Goal: Task Accomplishment & Management: Manage account settings

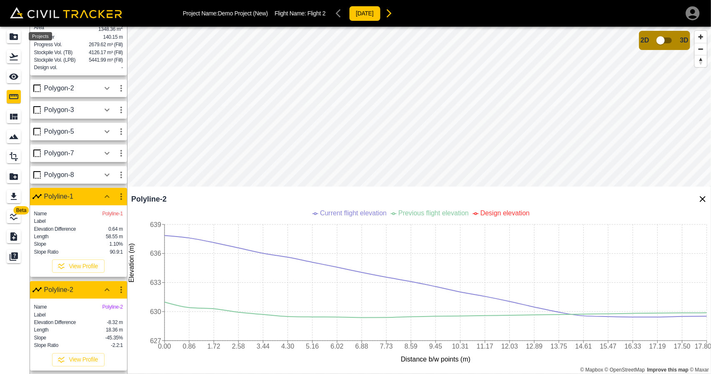
click at [20, 35] on div "Projects" at bounding box center [14, 36] width 14 height 13
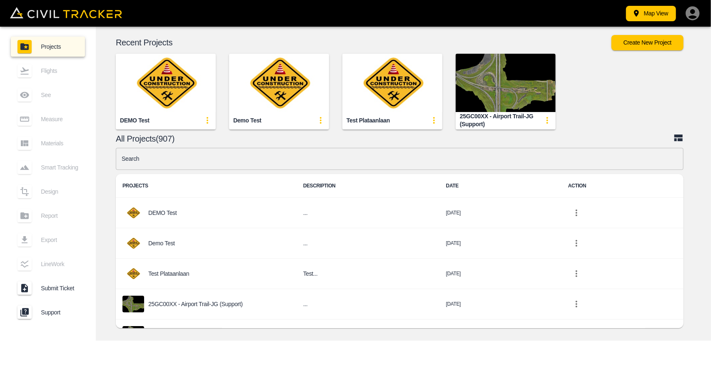
click at [283, 95] on img "button" at bounding box center [279, 83] width 100 height 58
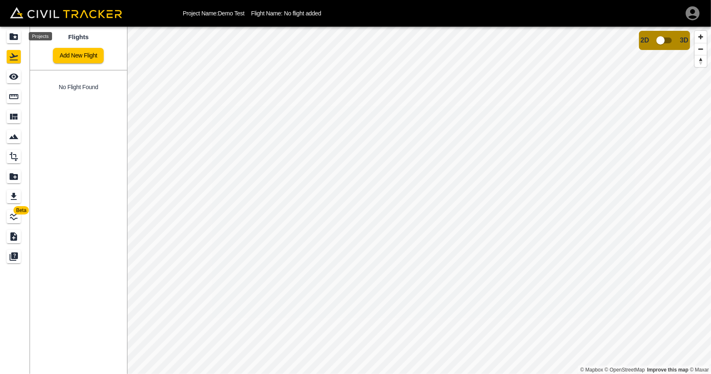
click at [12, 38] on icon "Projects" at bounding box center [14, 36] width 8 height 7
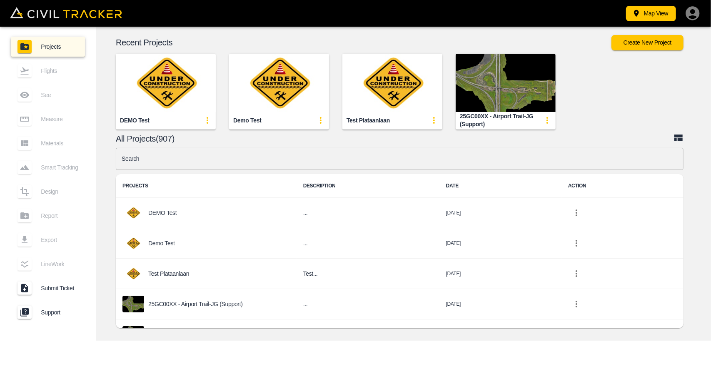
click at [321, 120] on icon "update-card-details" at bounding box center [321, 120] width 2 height 7
click at [313, 165] on h6 "Delete" at bounding box center [317, 165] width 11 height 5
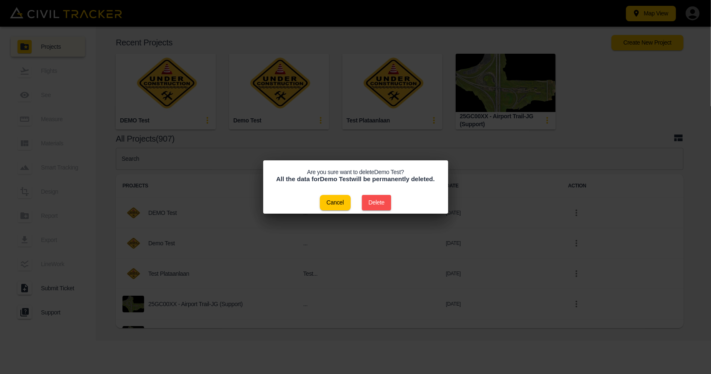
click at [388, 205] on button "Delete" at bounding box center [377, 202] width 30 height 15
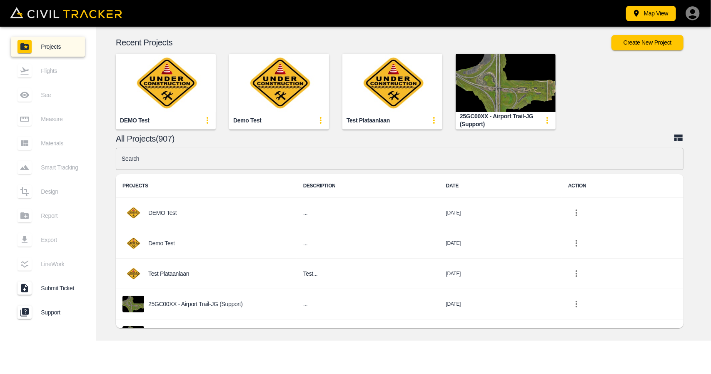
click at [293, 143] on div "All Projects(907)" at bounding box center [404, 139] width 612 height 12
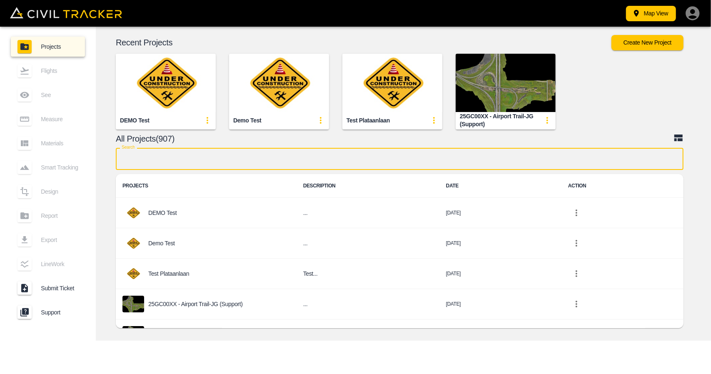
click at [223, 160] on input "text" at bounding box center [400, 159] width 568 height 22
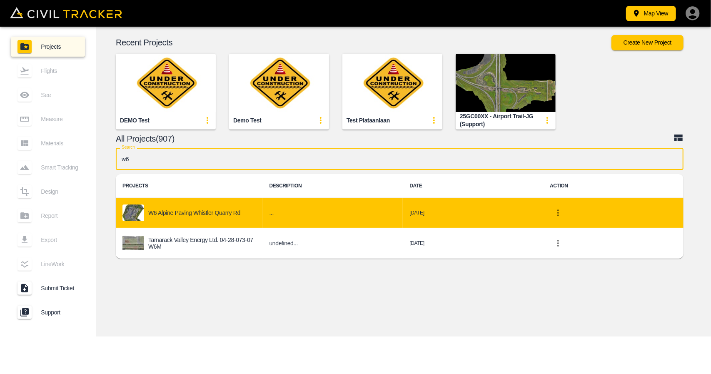
type input "w6"
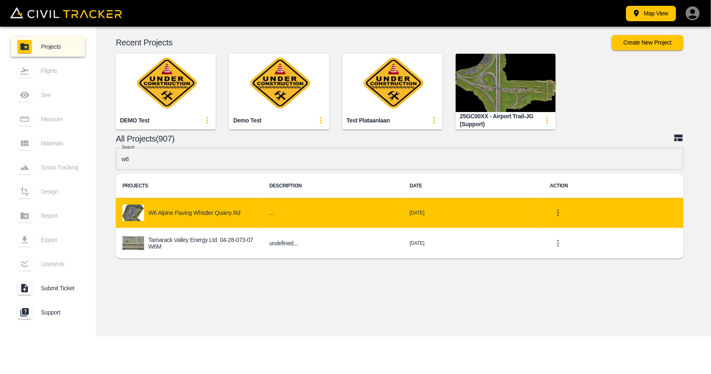
click at [215, 213] on p "W6 Alpine Paving Whistler Quarry Rd" at bounding box center [194, 213] width 92 height 7
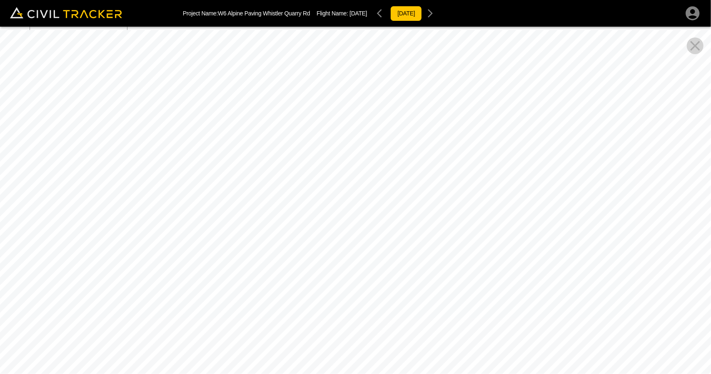
drag, startPoint x: 358, startPoint y: 227, endPoint x: 685, endPoint y: 164, distance: 332.4
click at [685, 164] on div at bounding box center [355, 217] width 711 height 374
drag, startPoint x: 495, startPoint y: 179, endPoint x: 0, endPoint y: 134, distance: 496.8
click at [0, 134] on div at bounding box center [355, 217] width 711 height 374
drag, startPoint x: 395, startPoint y: 168, endPoint x: 17, endPoint y: 156, distance: 378.2
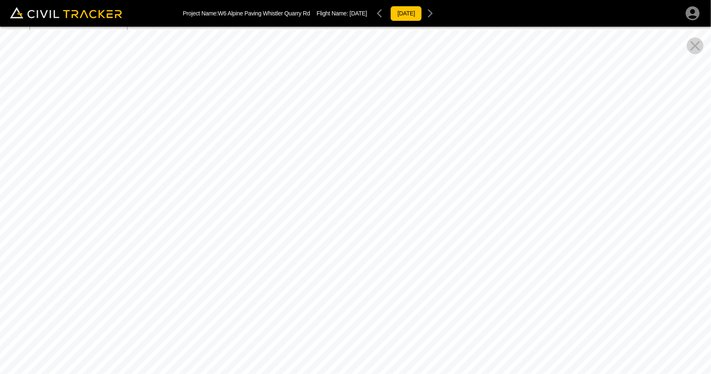
click at [17, 156] on div at bounding box center [355, 217] width 711 height 374
drag, startPoint x: 295, startPoint y: 180, endPoint x: 508, endPoint y: 203, distance: 213.9
click at [507, 203] on div at bounding box center [355, 217] width 711 height 374
drag, startPoint x: 355, startPoint y: 171, endPoint x: 567, endPoint y: 170, distance: 212.1
click at [567, 170] on div at bounding box center [355, 217] width 711 height 374
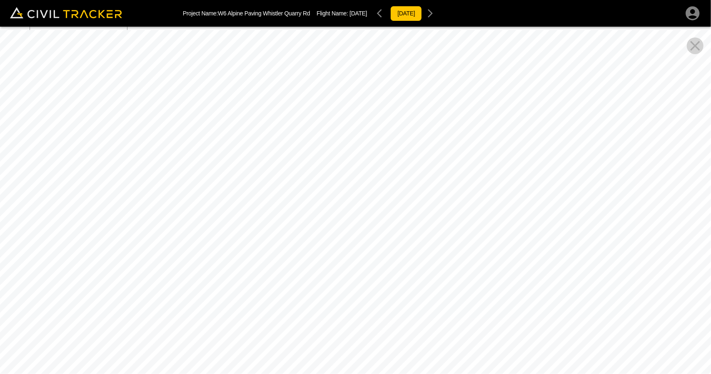
drag, startPoint x: 567, startPoint y: 170, endPoint x: 370, endPoint y: 166, distance: 197.6
click at [370, 166] on div at bounding box center [355, 217] width 711 height 374
click at [697, 50] on icon "Close Pano View" at bounding box center [695, 46] width 17 height 17
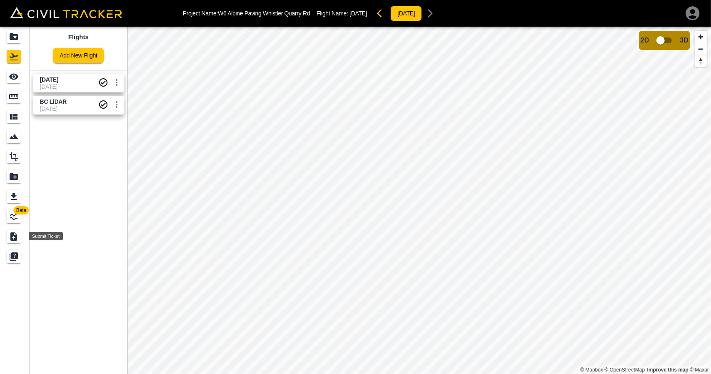
click at [15, 243] on div "Submit Ticket" at bounding box center [14, 236] width 14 height 13
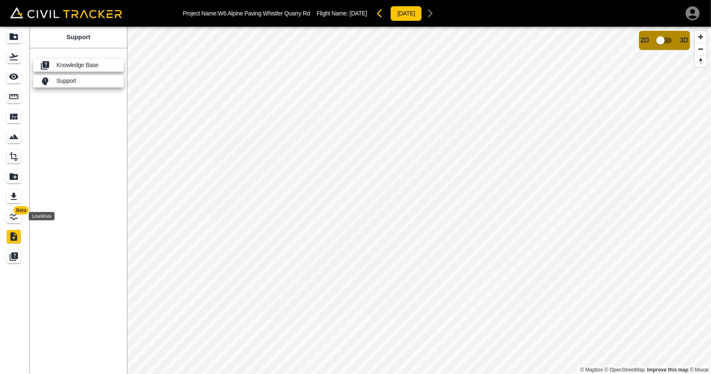
click at [15, 220] on icon "LineWork" at bounding box center [14, 217] width 10 height 10
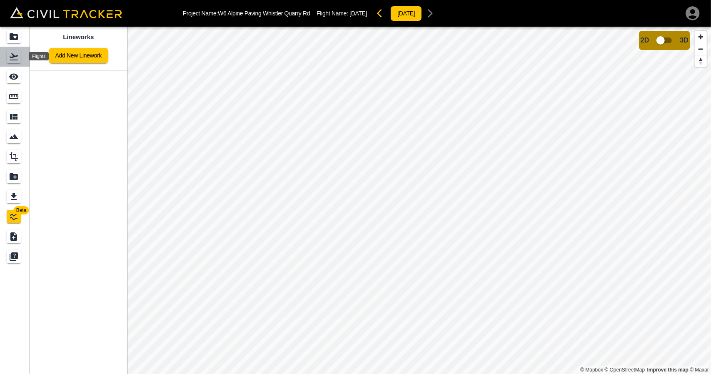
click at [18, 54] on icon "Flights" at bounding box center [14, 57] width 10 height 10
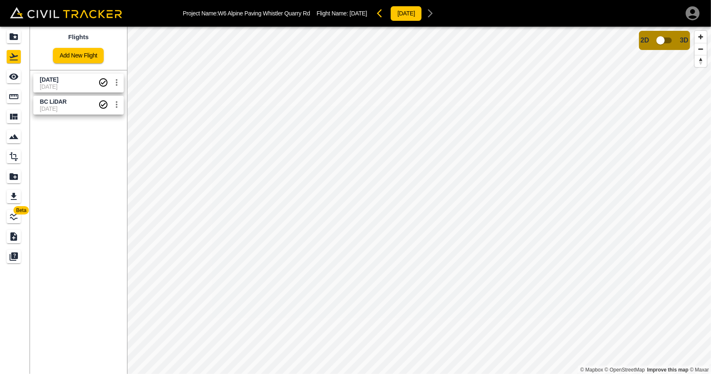
click at [16, 75] on icon "See" at bounding box center [13, 77] width 9 height 6
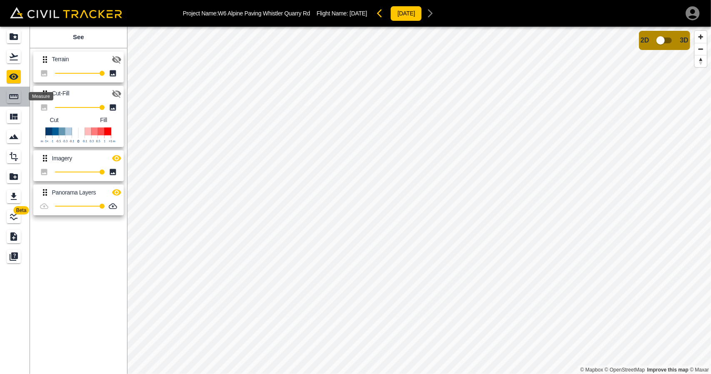
click at [11, 98] on icon "Measure" at bounding box center [14, 97] width 10 height 10
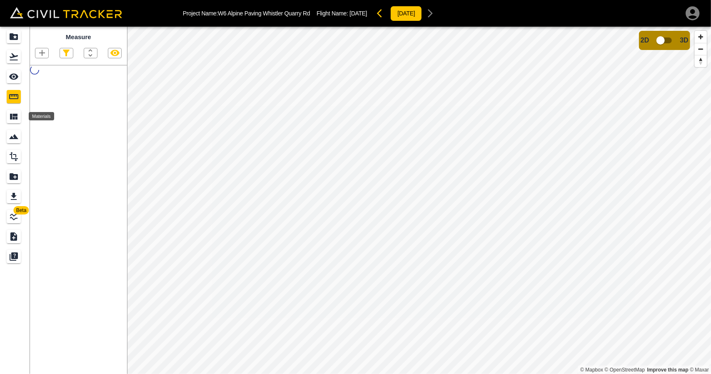
click at [12, 119] on icon "Materials" at bounding box center [14, 117] width 8 height 6
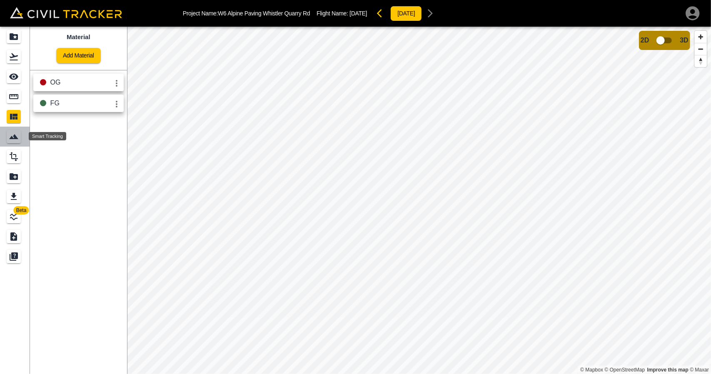
click at [13, 136] on icon "Smart Tracking" at bounding box center [14, 137] width 10 height 10
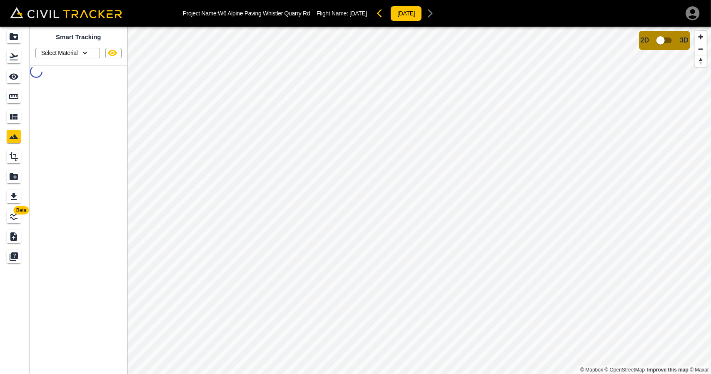
drag, startPoint x: 15, startPoint y: 168, endPoint x: 15, endPoint y: 180, distance: 12.1
click at [15, 168] on link at bounding box center [15, 177] width 30 height 20
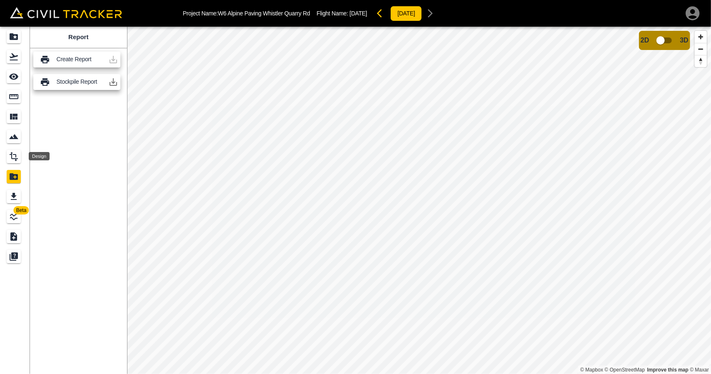
click at [13, 161] on icon "Design" at bounding box center [14, 157] width 10 height 10
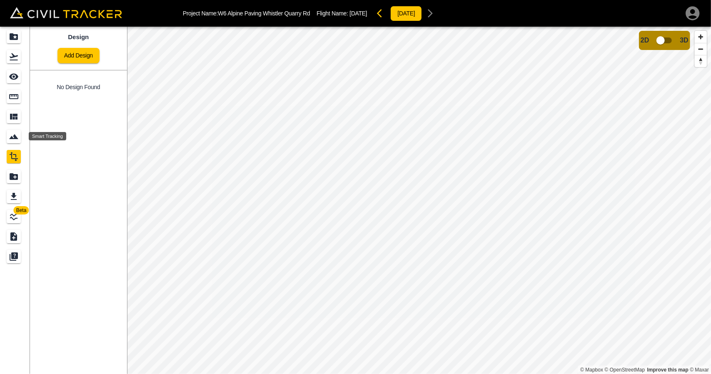
click at [13, 138] on icon "Smart Tracking" at bounding box center [13, 136] width 9 height 5
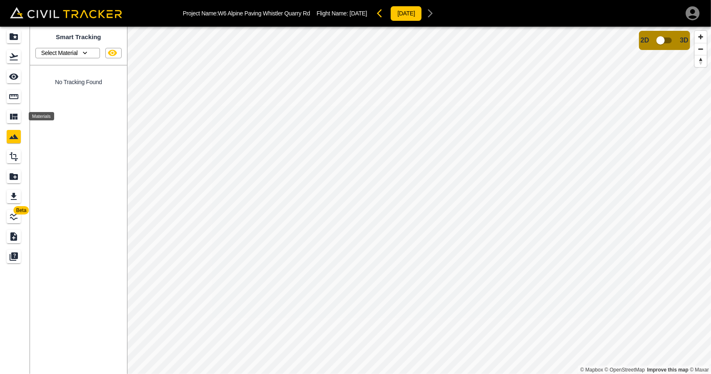
click at [13, 115] on icon "Materials" at bounding box center [14, 117] width 8 height 6
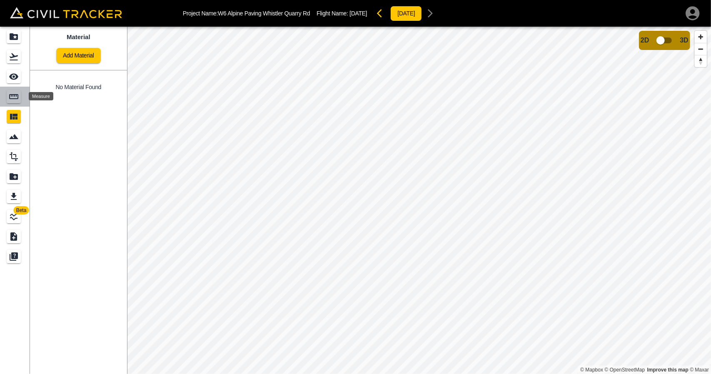
click at [14, 100] on icon "Measure" at bounding box center [14, 97] width 10 height 10
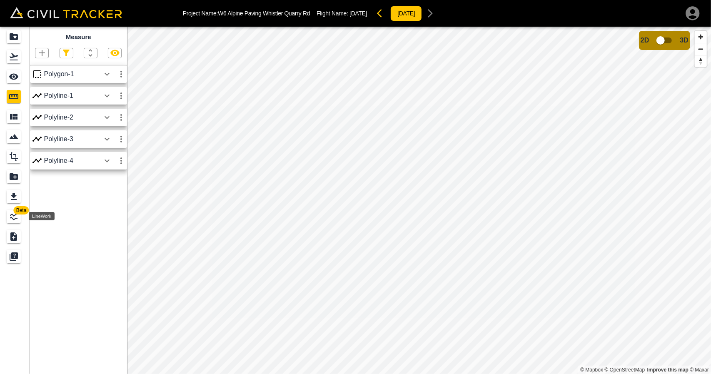
click at [13, 215] on icon "LineWork" at bounding box center [14, 217] width 10 height 10
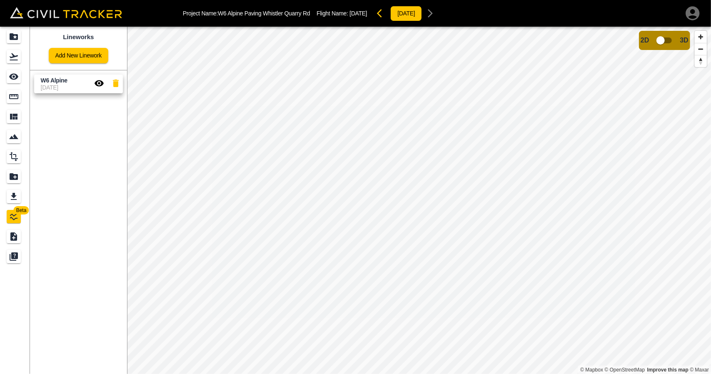
click at [689, 17] on icon "button" at bounding box center [693, 13] width 14 height 14
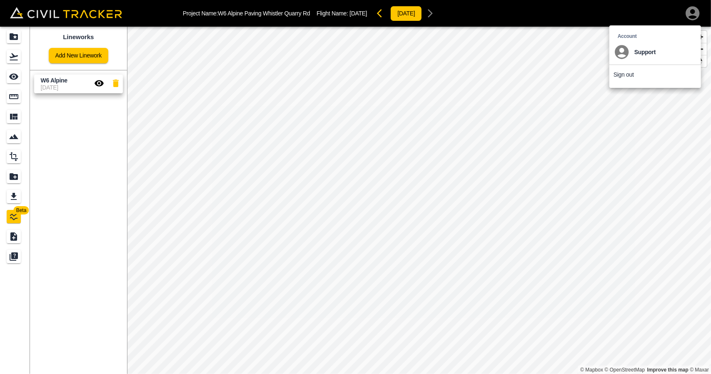
click at [573, 233] on div at bounding box center [355, 187] width 711 height 374
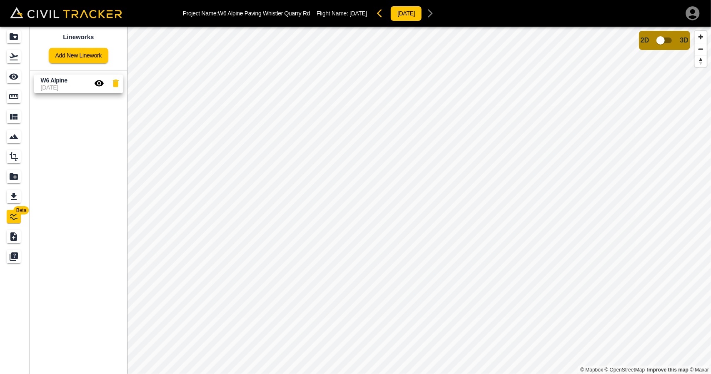
click at [13, 92] on icon "Measure" at bounding box center [14, 97] width 10 height 10
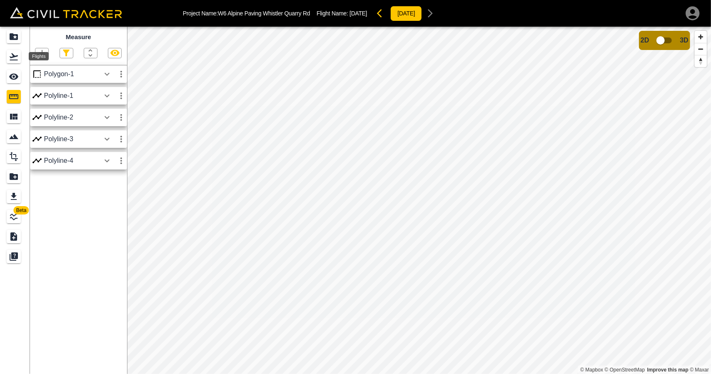
click at [16, 60] on icon "Flights" at bounding box center [14, 57] width 10 height 10
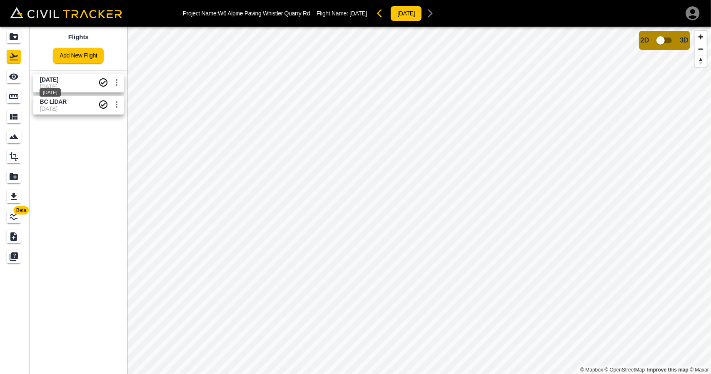
click at [51, 81] on span "Aug 18, 2024" at bounding box center [49, 79] width 18 height 7
click at [12, 80] on icon "See" at bounding box center [14, 77] width 10 height 10
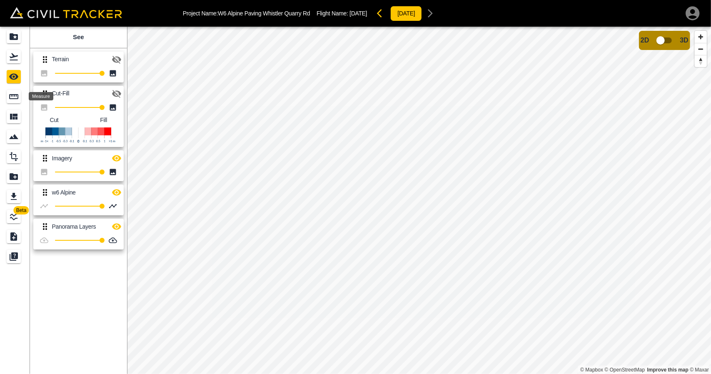
click at [13, 100] on icon "Measure" at bounding box center [14, 97] width 10 height 10
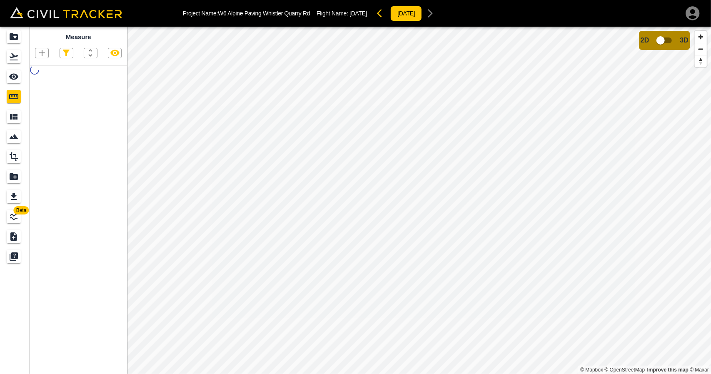
click at [13, 55] on icon "Flights" at bounding box center [14, 56] width 8 height 7
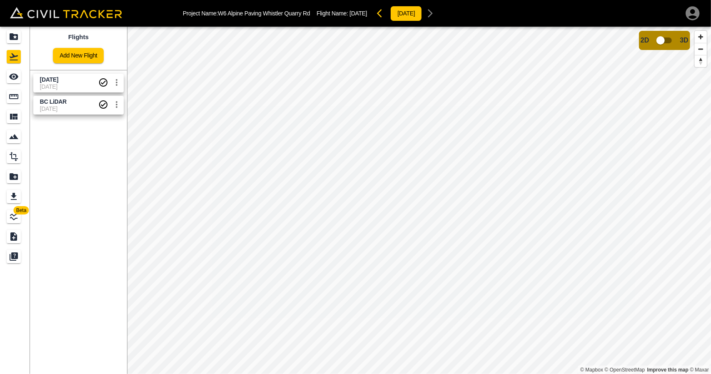
click at [88, 163] on div "Flights Add New Flight Aug 18, 2024 19-08-2024 BC LiDAR 23-06-2024" at bounding box center [78, 201] width 97 height 348
click at [52, 108] on div "BC LiDAR" at bounding box center [52, 112] width 29 height 15
click at [58, 83] on span "Aug 18, 2024" at bounding box center [69, 80] width 58 height 8
click at [12, 159] on icon "Design" at bounding box center [14, 156] width 8 height 9
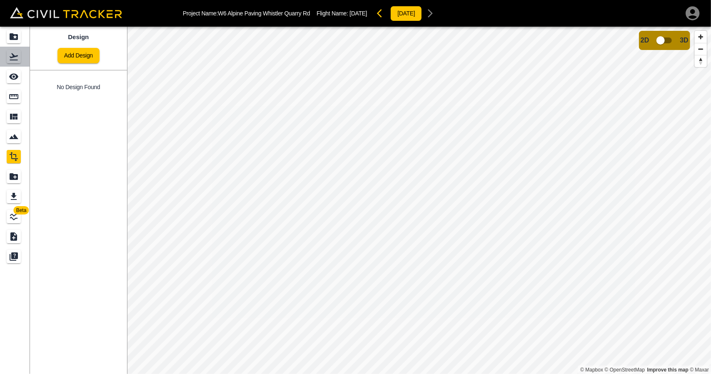
click at [11, 65] on link at bounding box center [15, 57] width 30 height 20
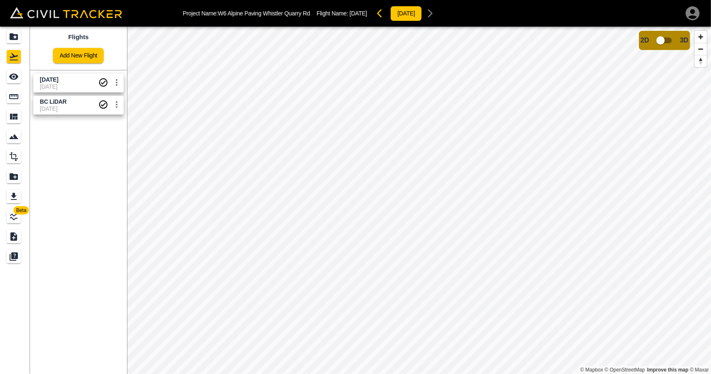
click at [694, 15] on icon "button" at bounding box center [693, 13] width 14 height 14
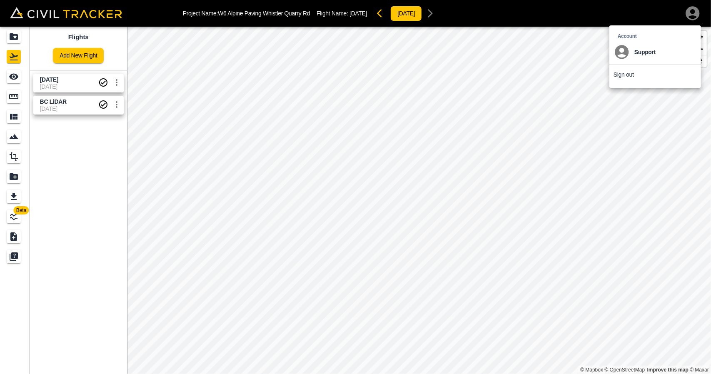
click at [624, 79] on li "Sign out" at bounding box center [656, 74] width 92 height 19
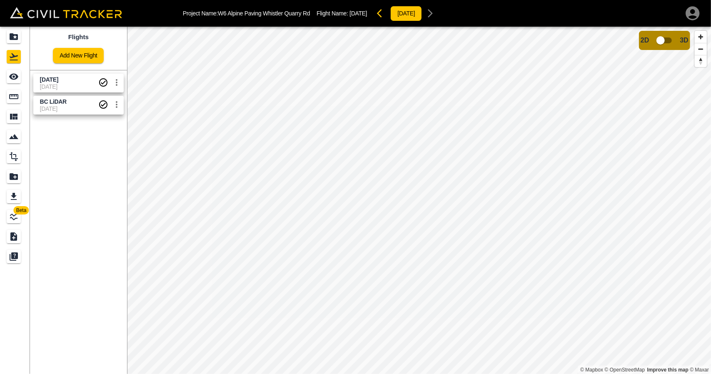
click at [695, 9] on icon "button" at bounding box center [693, 13] width 14 height 14
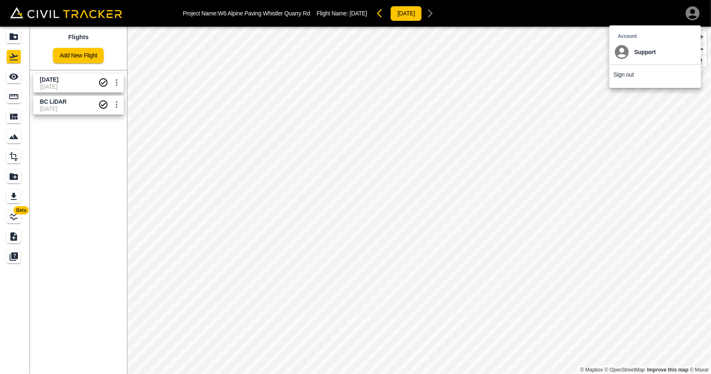
click at [618, 72] on p "Sign out" at bounding box center [624, 74] width 20 height 7
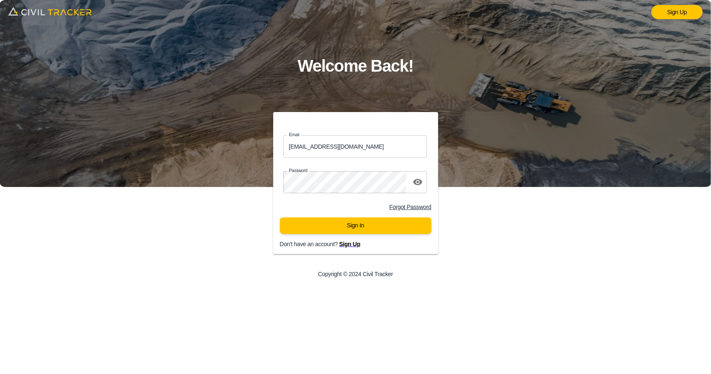
click at [355, 246] on span "Sign Up" at bounding box center [349, 244] width 21 height 7
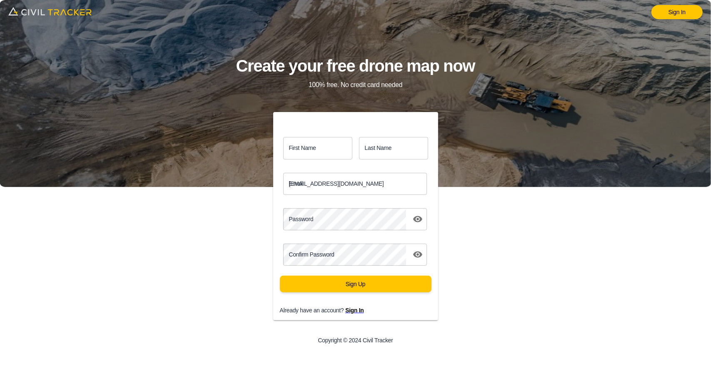
click at [334, 151] on input "First Name" at bounding box center [317, 148] width 69 height 22
click at [397, 187] on input "support@civiltracker.xyz" at bounding box center [355, 184] width 144 height 22
paste input "lucas.musilek@gmail.com"
type input "lucas.musilek@gmail.com"
click at [167, 215] on div "Sign In Create your free drone map now 100% free. No credit card needed First N…" at bounding box center [355, 187] width 711 height 374
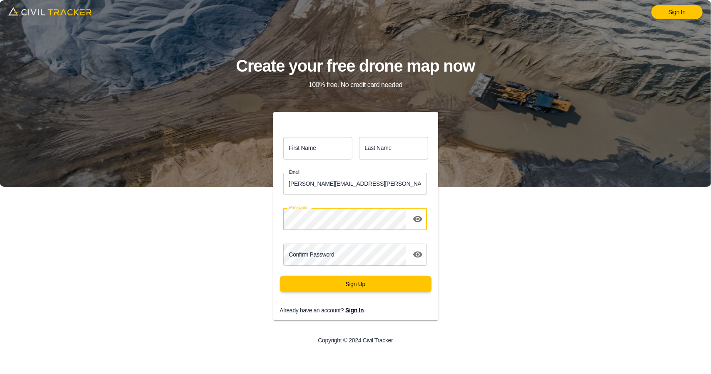
click at [308, 151] on input "First Name" at bounding box center [317, 148] width 69 height 22
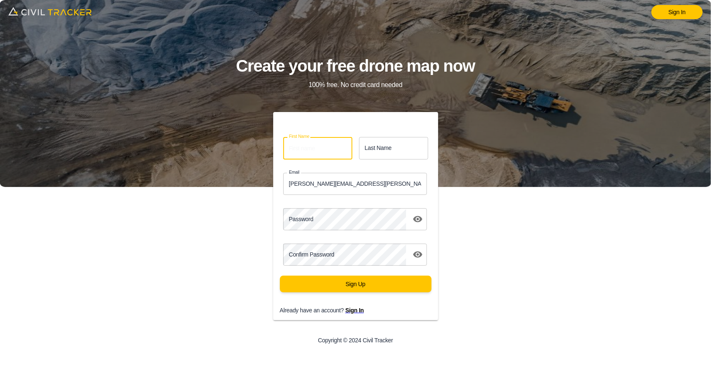
paste input "Lukáš"
type input "Lukáš"
click at [410, 149] on input "Last Name" at bounding box center [393, 148] width 69 height 22
paste input "Musílek"
type input "Musílek"
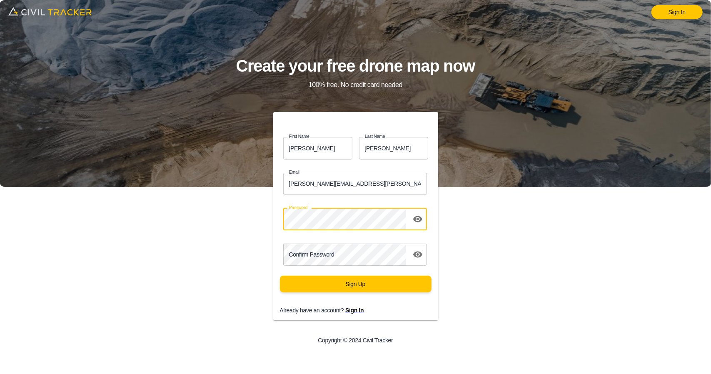
click at [429, 215] on div "Password Password1" at bounding box center [355, 219] width 165 height 29
click at [420, 219] on icon "toggle password visibility" at bounding box center [417, 219] width 9 height 6
click at [418, 221] on icon "toggle password visibility" at bounding box center [418, 219] width 10 height 10
click at [413, 219] on button "toggle password visibility" at bounding box center [418, 219] width 17 height 17
click at [257, 216] on div "First Name Lukáš first_name Last Name Musílek last_name Email lucas.musilek@gma…" at bounding box center [355, 232] width 285 height 240
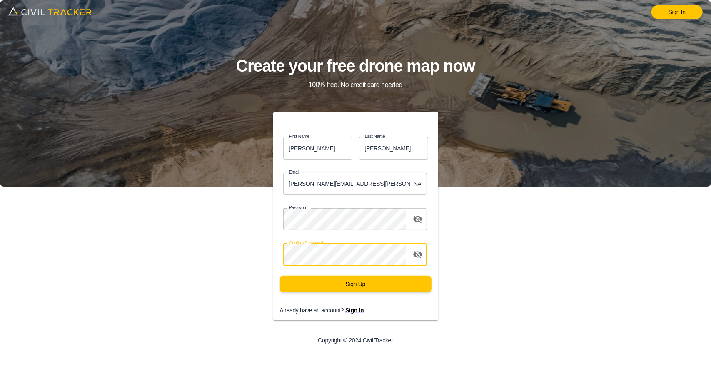
click at [459, 311] on div "First Name Lukáš first_name Last Name Musílek last_name Email lucas.musilek@gma…" at bounding box center [355, 232] width 285 height 240
click at [476, 295] on div "First Name Lukáš first_name Last Name Musílek last_name Email lucas.musilek@gma…" at bounding box center [355, 232] width 285 height 240
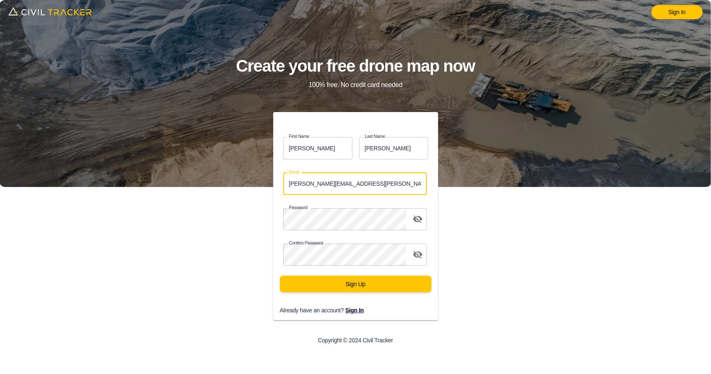
drag, startPoint x: 301, startPoint y: 188, endPoint x: 265, endPoint y: 188, distance: 35.8
click at [267, 188] on div "Email lucas.musilek@gmail.com Email" at bounding box center [353, 180] width 172 height 35
click at [373, 291] on button "Sign Up" at bounding box center [356, 284] width 152 height 17
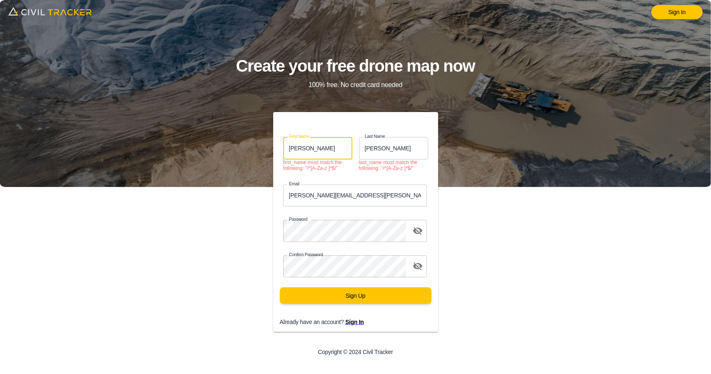
click at [325, 148] on input "Lukáš" at bounding box center [317, 148] width 69 height 22
type input "Lukas"
click at [376, 147] on input "Musílek" at bounding box center [393, 148] width 69 height 22
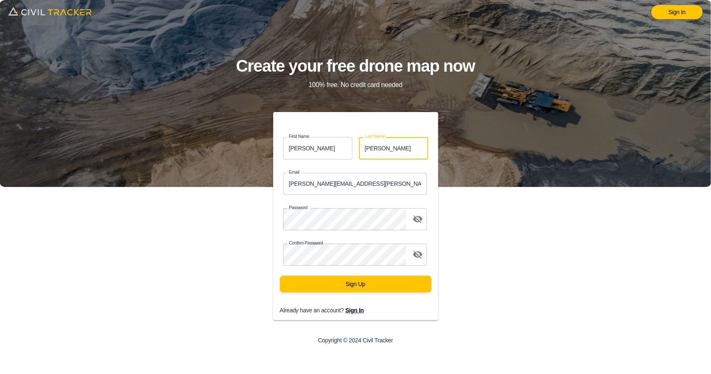
type input "Musilek"
click at [368, 284] on button "Sign Up" at bounding box center [356, 284] width 152 height 17
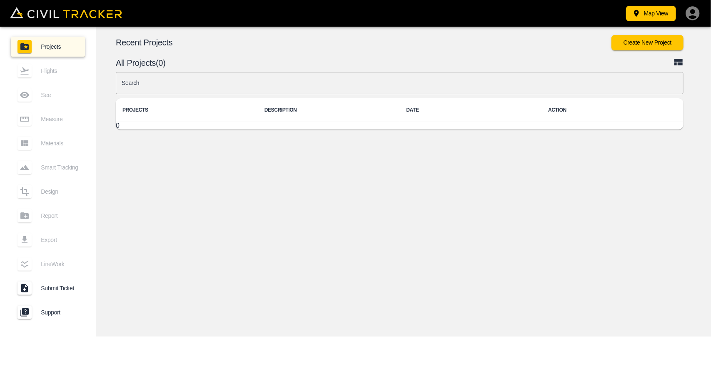
click at [694, 13] on icon "button" at bounding box center [693, 13] width 17 height 17
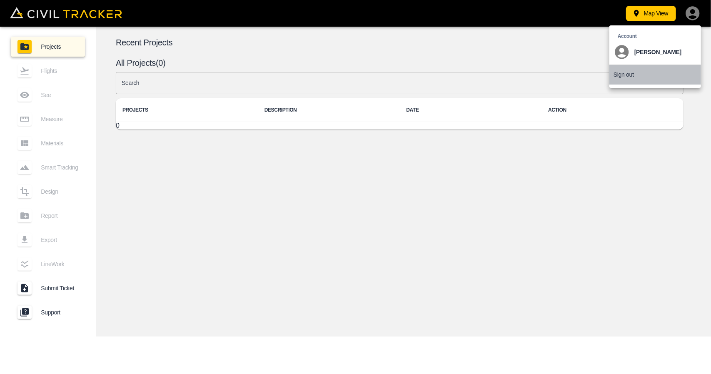
click at [627, 74] on p "Sign out" at bounding box center [624, 74] width 20 height 7
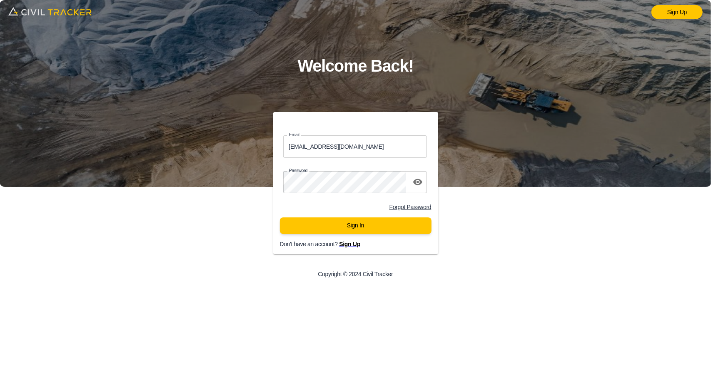
click at [477, 285] on div "Email support@civiltracker.xyz Email Password password Forgot Password Sign In …" at bounding box center [355, 199] width 285 height 174
click at [691, 45] on img at bounding box center [355, 93] width 711 height 187
drag, startPoint x: 345, startPoint y: 145, endPoint x: 256, endPoint y: 146, distance: 89.2
click at [256, 146] on div "Email support@civiltracker.xyz Email Password password Forgot Password Sign In …" at bounding box center [355, 199] width 285 height 174
type input "lucas.musilek@gmail.com"
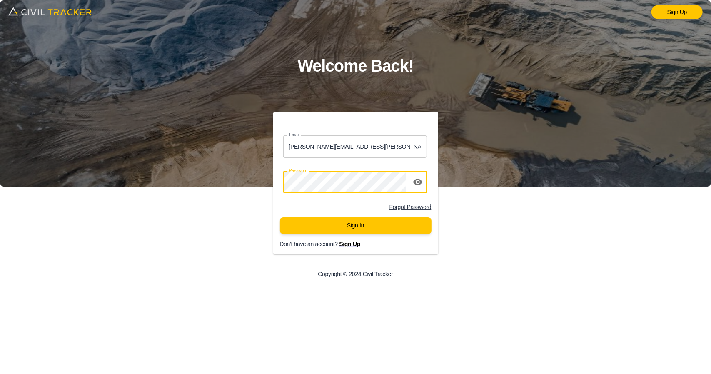
click at [206, 184] on div "Sign Up Welcome Back! Email lucas.musilek@gmail.com Email Password password For…" at bounding box center [355, 187] width 711 height 374
click button "Sign In" at bounding box center [356, 226] width 152 height 17
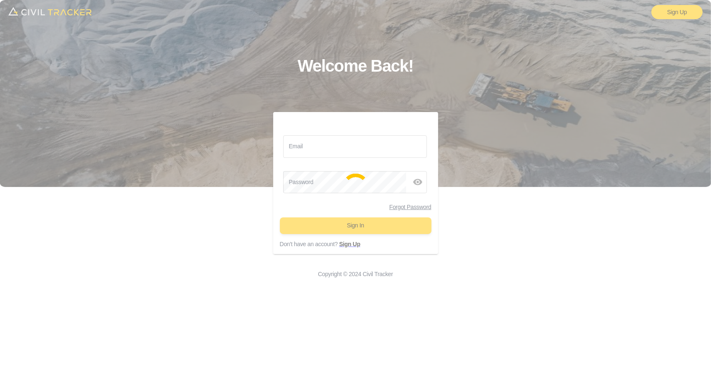
type input "support@civiltracker.xyz"
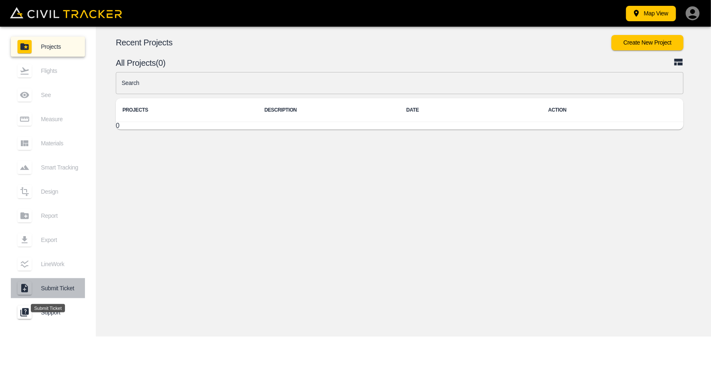
click at [50, 286] on span "Submit Ticket" at bounding box center [60, 288] width 38 height 7
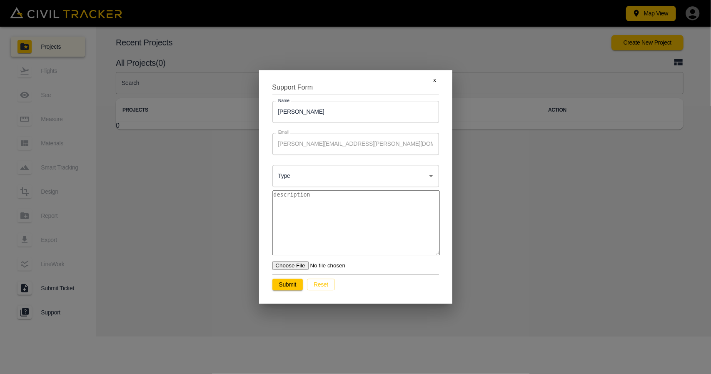
click at [429, 82] on button "x" at bounding box center [435, 80] width 27 height 12
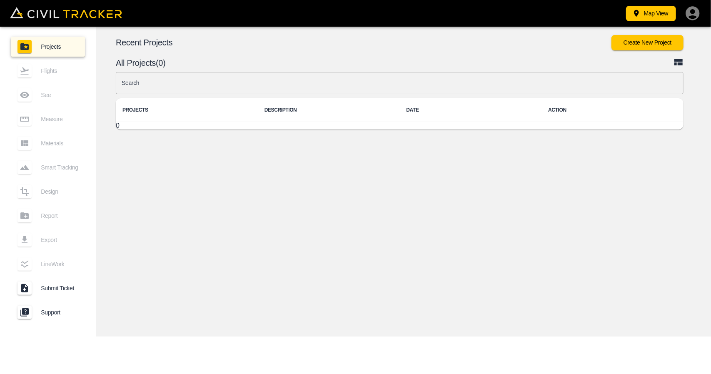
click at [41, 321] on link "Support" at bounding box center [48, 313] width 74 height 20
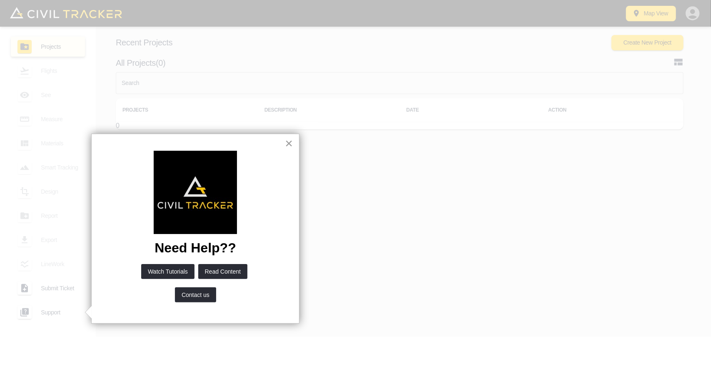
click at [291, 143] on button "×" at bounding box center [289, 143] width 8 height 13
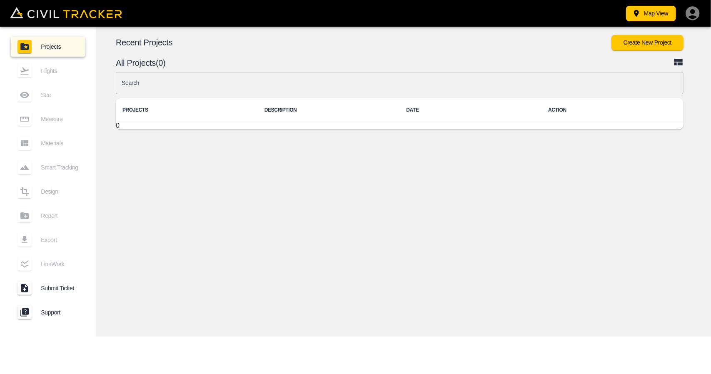
click at [677, 59] on icon at bounding box center [679, 62] width 8 height 7
click at [670, 49] on button "Create New Project" at bounding box center [648, 42] width 72 height 15
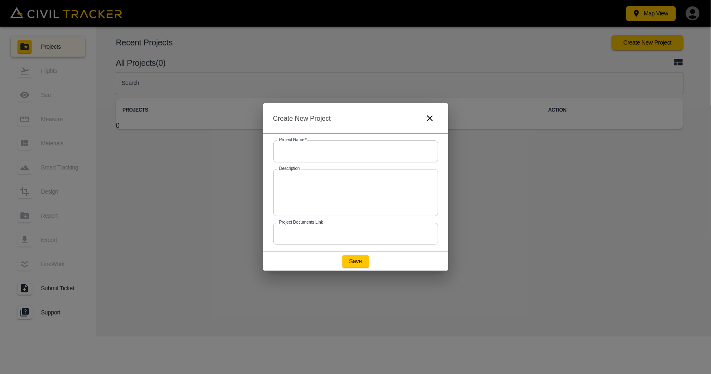
click at [433, 125] on button "button" at bounding box center [430, 118] width 17 height 17
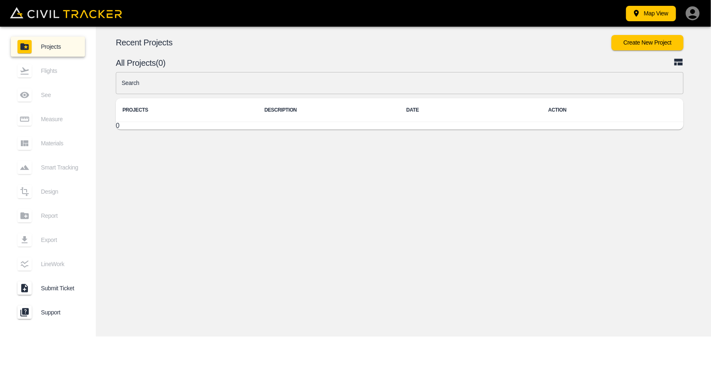
drag, startPoint x: 536, startPoint y: 184, endPoint x: 556, endPoint y: 156, distance: 34.7
click at [538, 182] on div "© Mapbox © OpenStreetMap Improve this map © Maxar 2D 3D Recent Projects Create …" at bounding box center [404, 182] width 616 height 310
click at [697, 11] on icon "button" at bounding box center [693, 13] width 14 height 14
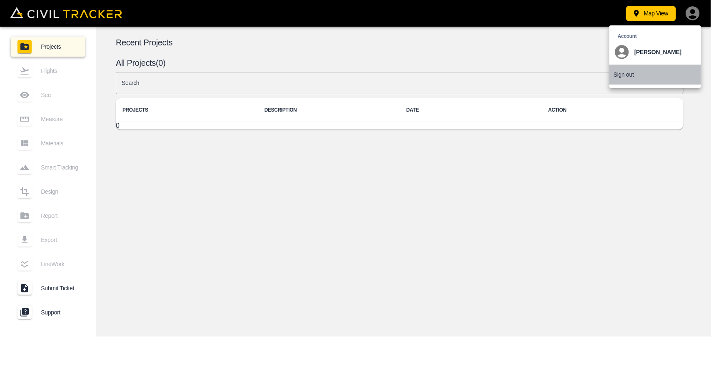
click at [622, 75] on p "Sign out" at bounding box center [624, 74] width 20 height 7
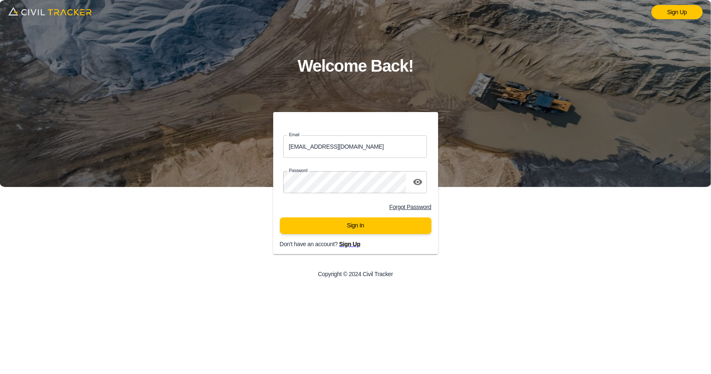
click at [495, 205] on div "Email support@civiltracker.xyz Email Password password Forgot Password Sign In …" at bounding box center [355, 199] width 285 height 174
click at [408, 226] on button "Sign In" at bounding box center [356, 226] width 152 height 17
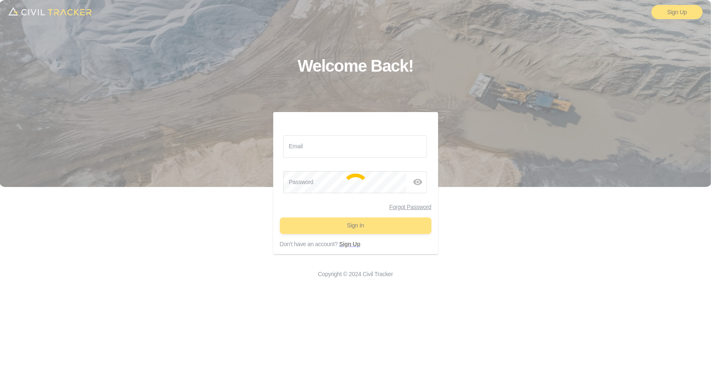
type input "[EMAIL_ADDRESS][DOMAIN_NAME]"
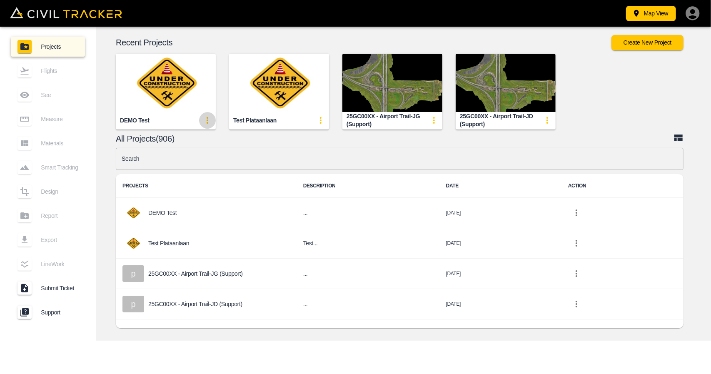
click at [205, 118] on icon "update-card-details" at bounding box center [208, 120] width 10 height 10
click at [203, 167] on h6 "Delete" at bounding box center [203, 165] width 11 height 5
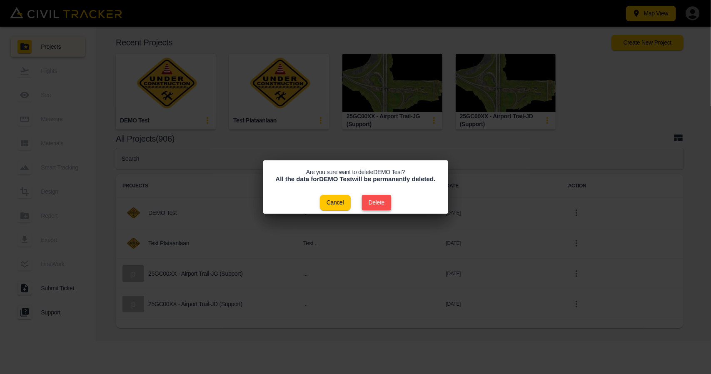
click at [383, 205] on button "Delete" at bounding box center [377, 202] width 30 height 15
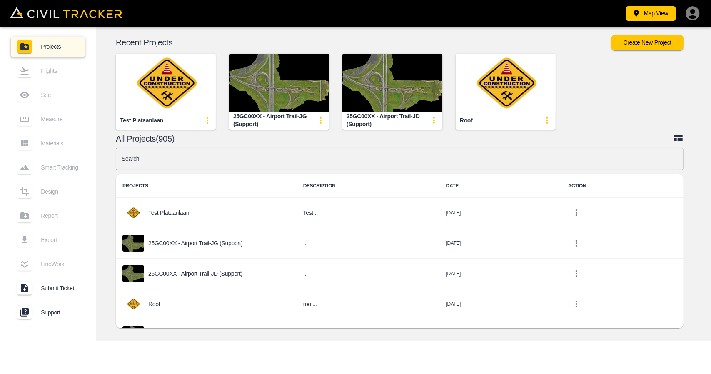
click at [259, 351] on div "Map View Projects Flights See Measure Materials Smart Tracking Design Report Ex…" at bounding box center [355, 187] width 711 height 374
